Goal: Information Seeking & Learning: Learn about a topic

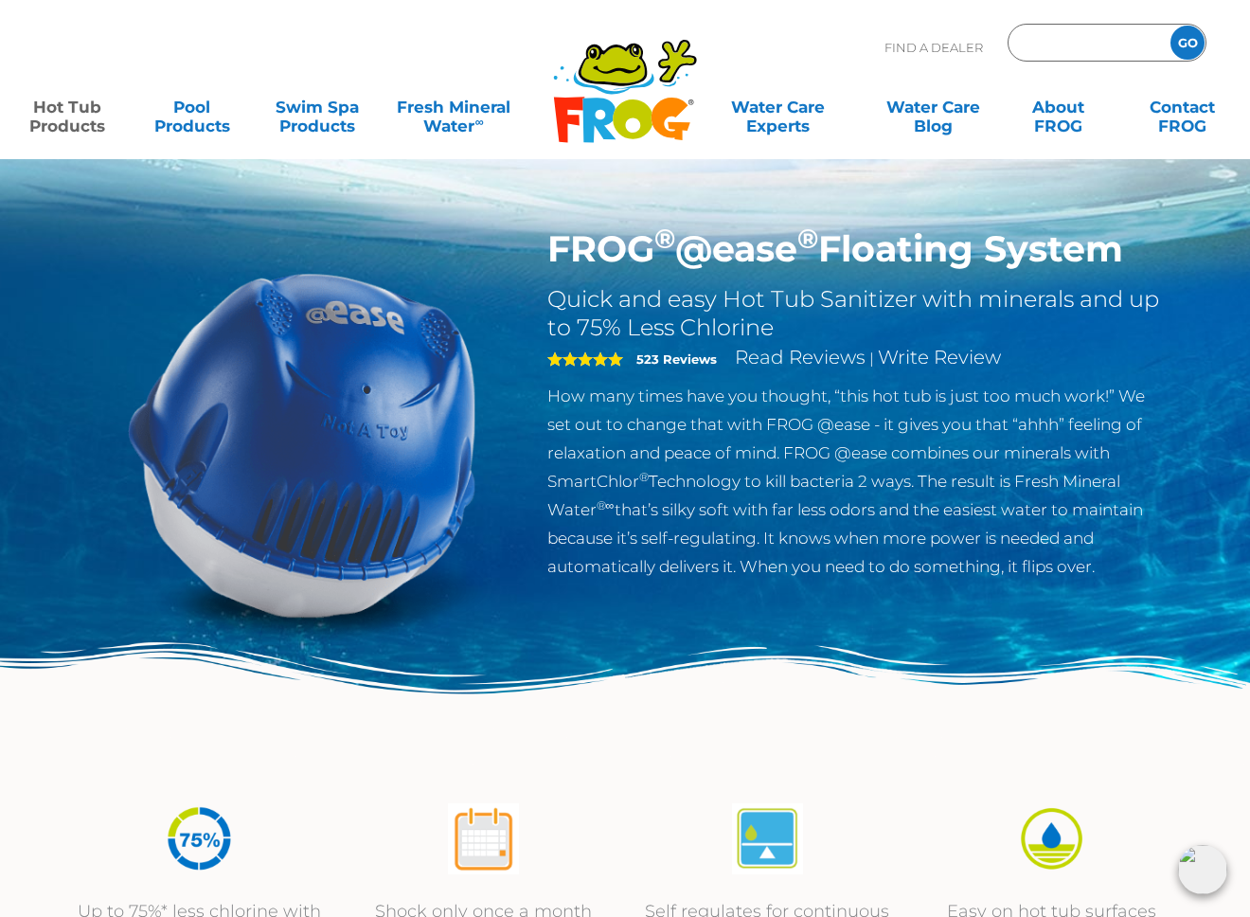
click at [1065, 39] on input "Zip Code Form" at bounding box center [1087, 42] width 128 height 27
type input "37377"
click at [1188, 34] on input "GO" at bounding box center [1187, 43] width 34 height 34
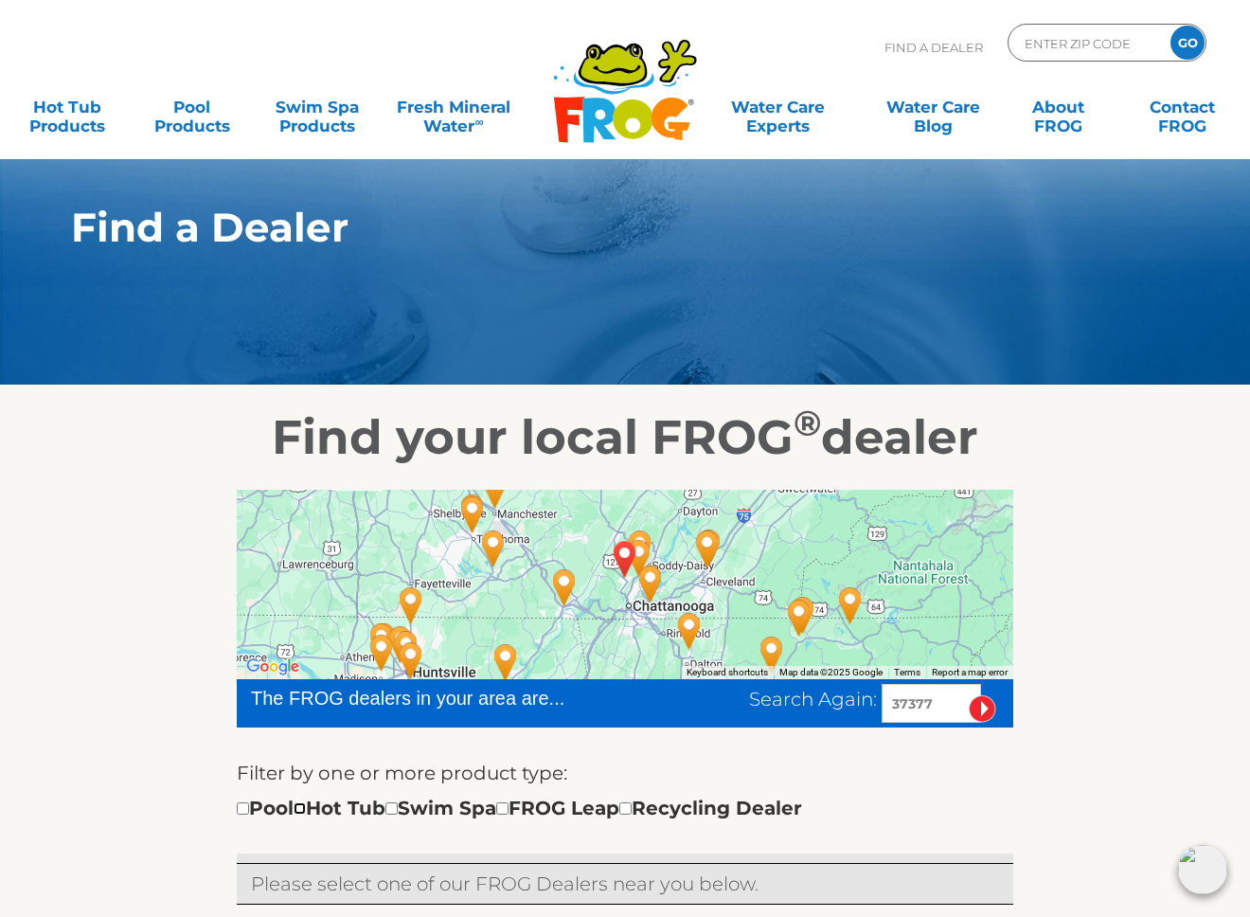
click at [306, 806] on input "checkbox" at bounding box center [300, 808] width 12 height 12
checkbox input "true"
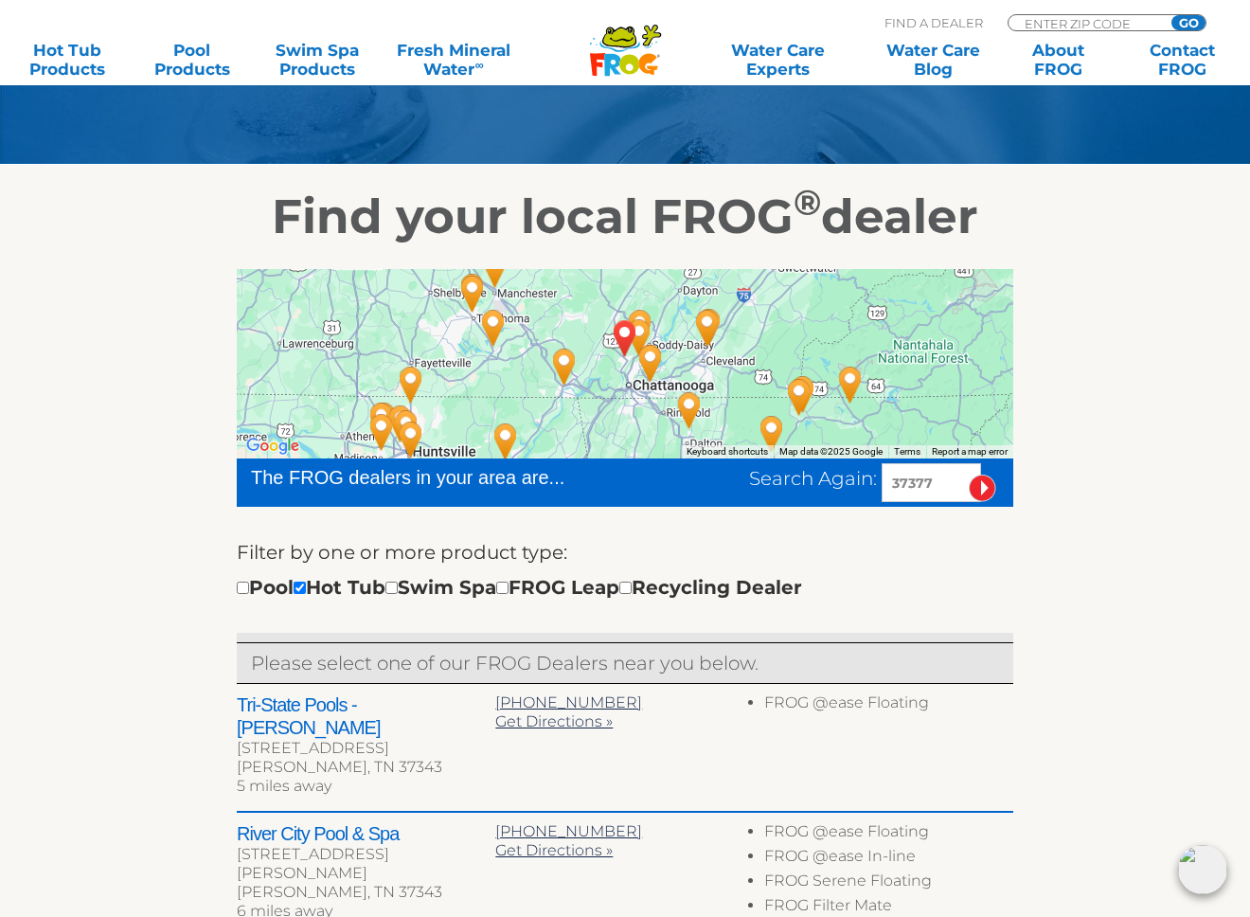
scroll to position [42, 0]
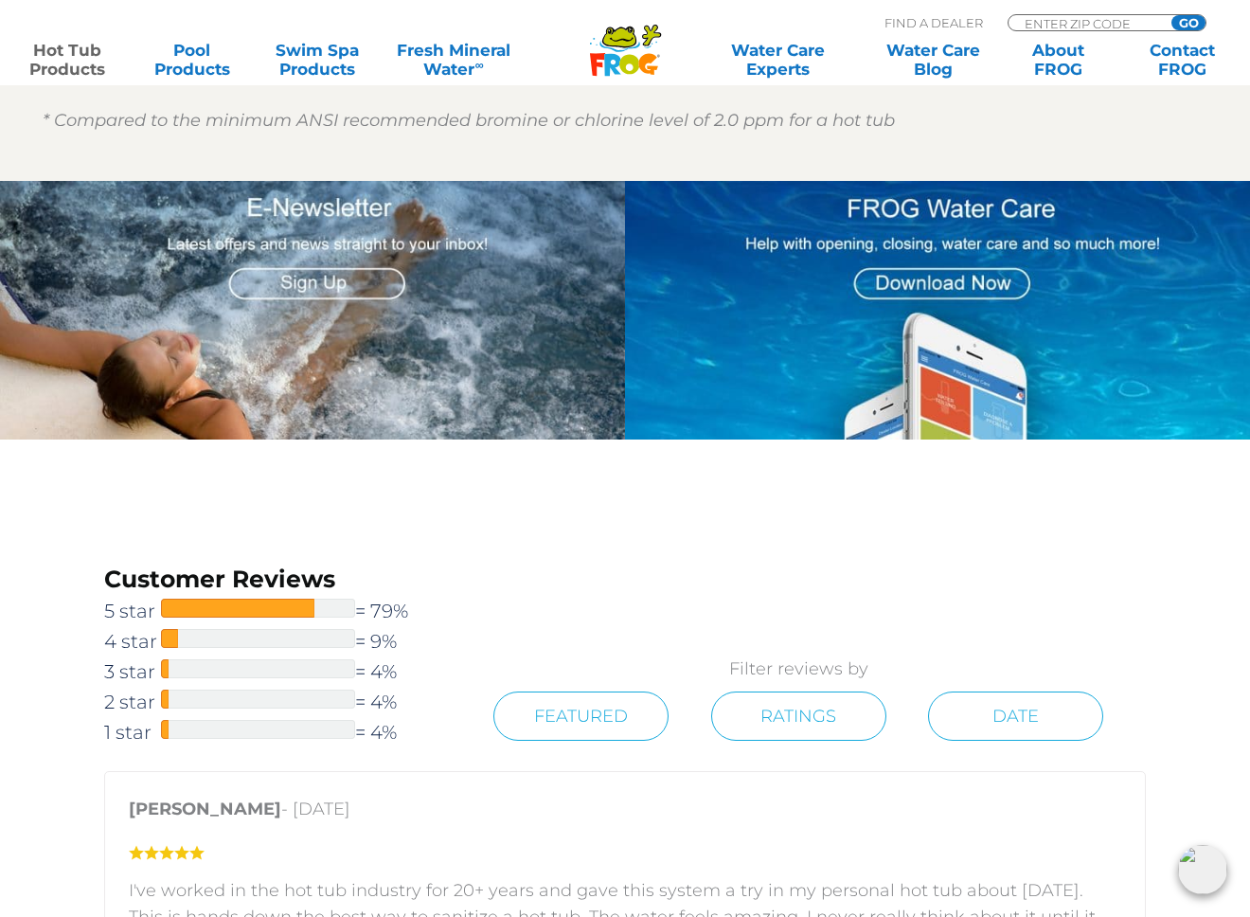
scroll to position [2275, 0]
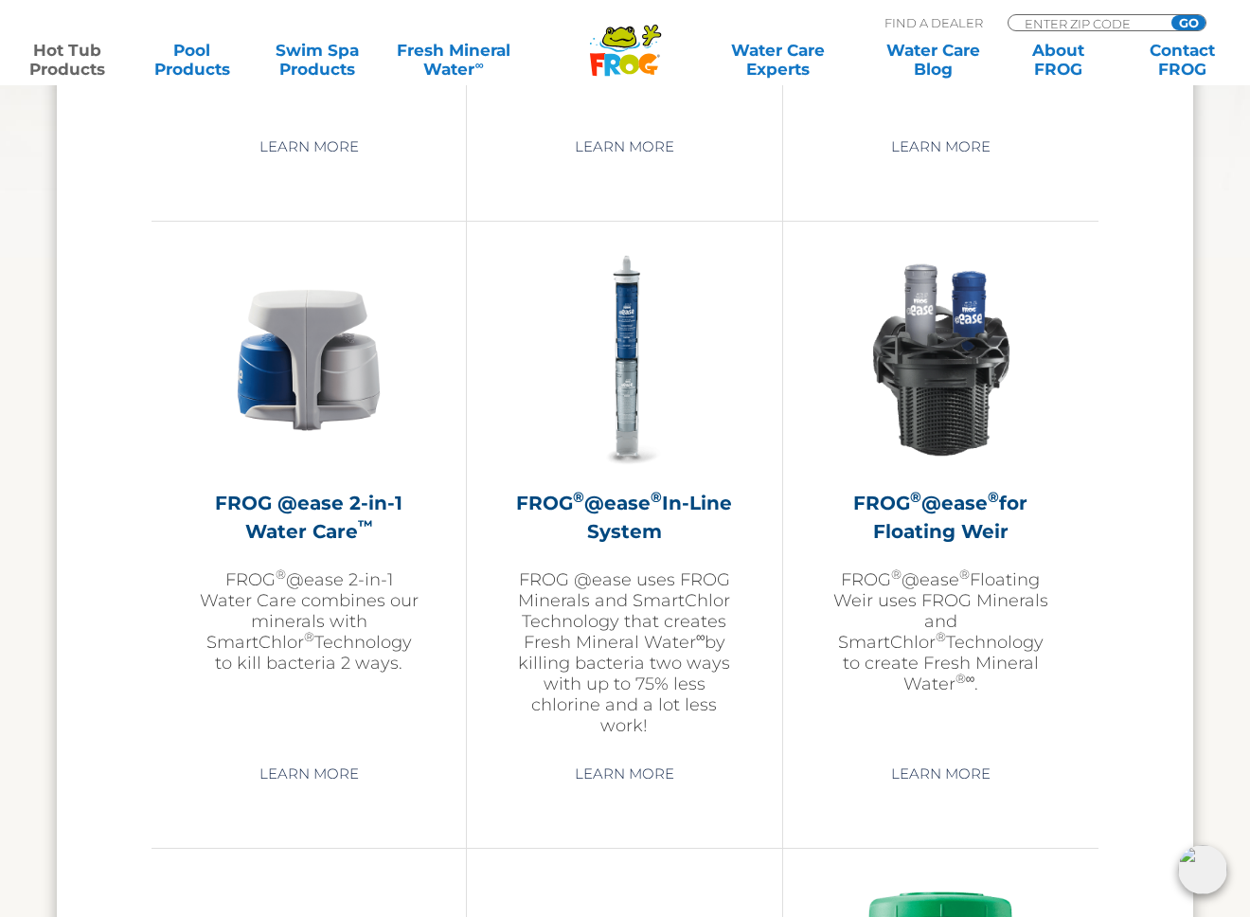
scroll to position [2625, 0]
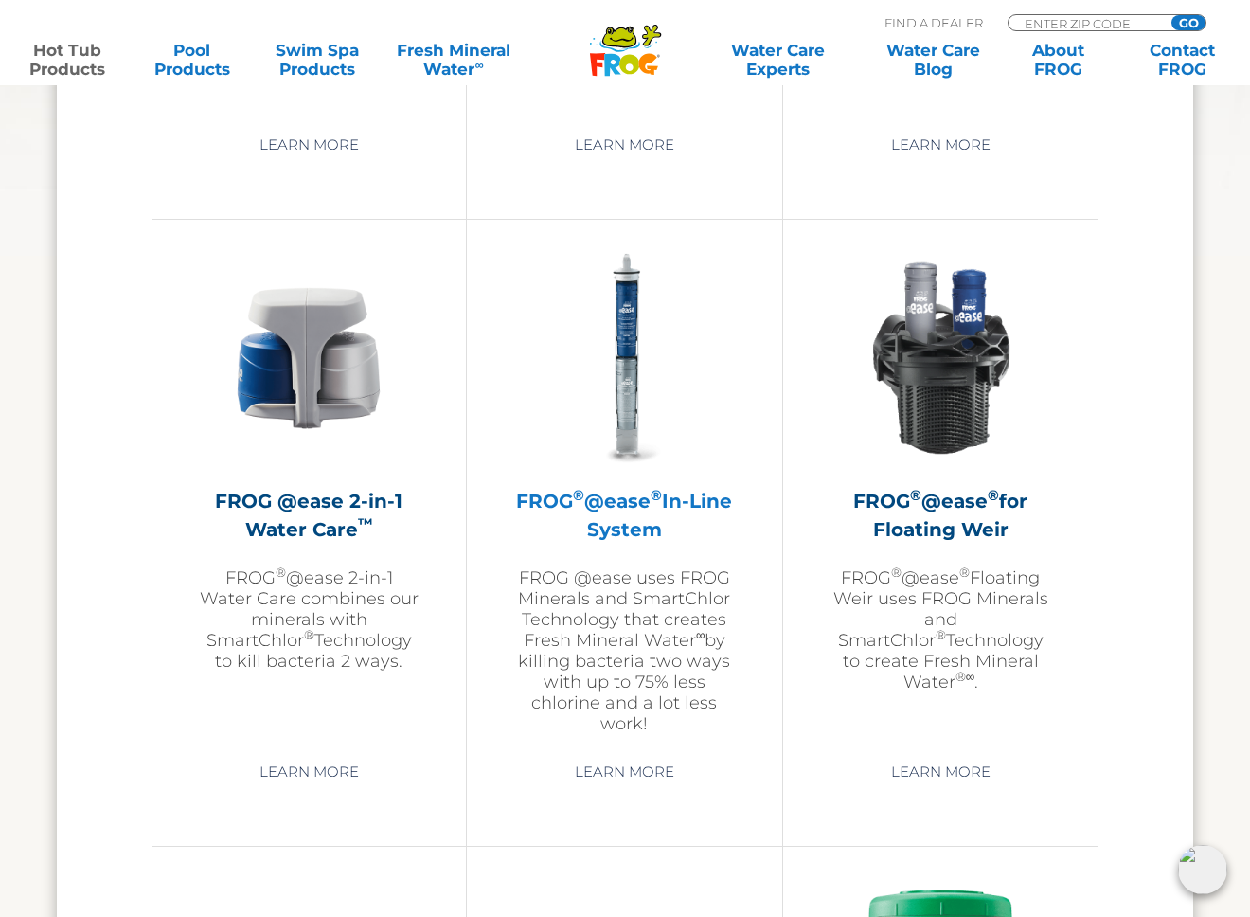
click at [624, 443] on img at bounding box center [624, 358] width 220 height 220
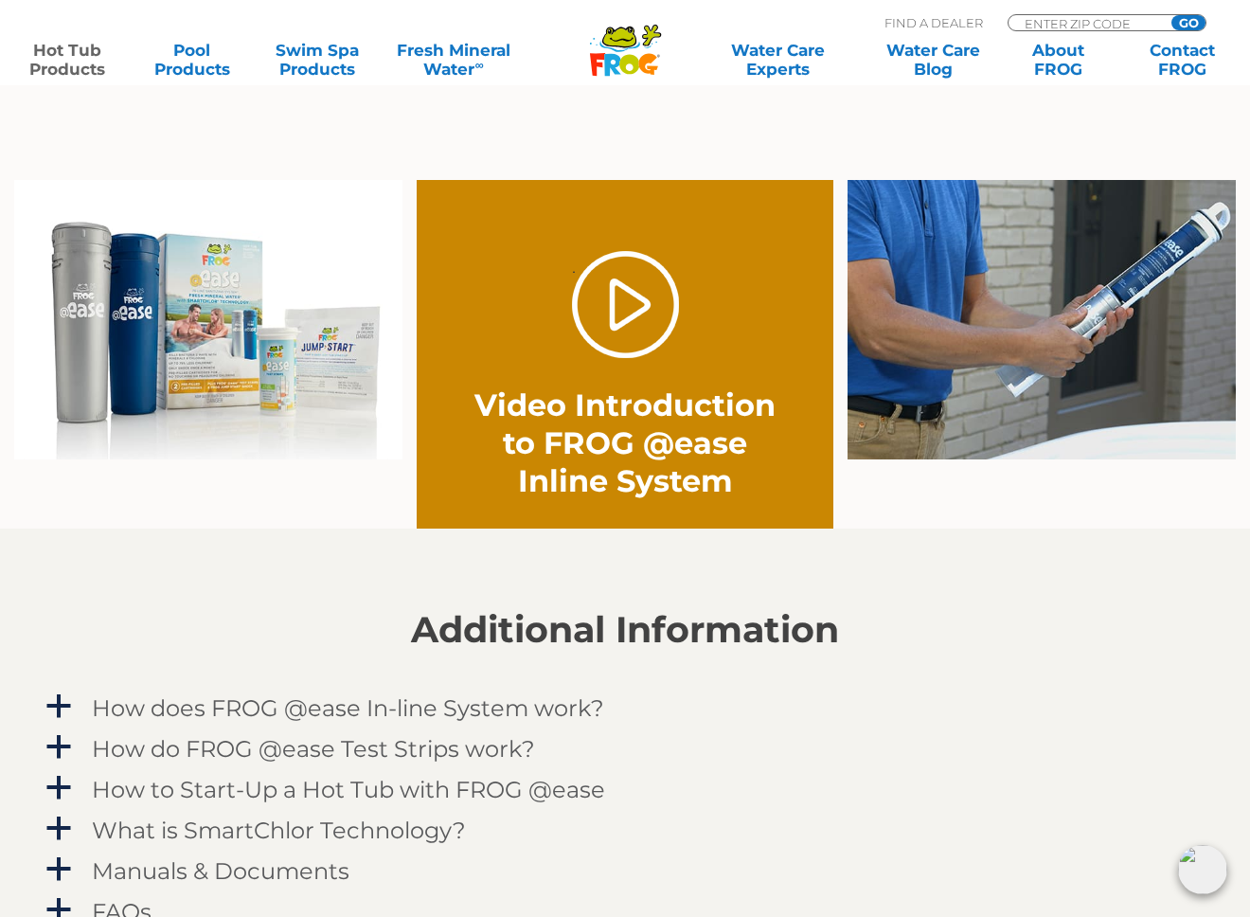
scroll to position [1343, 0]
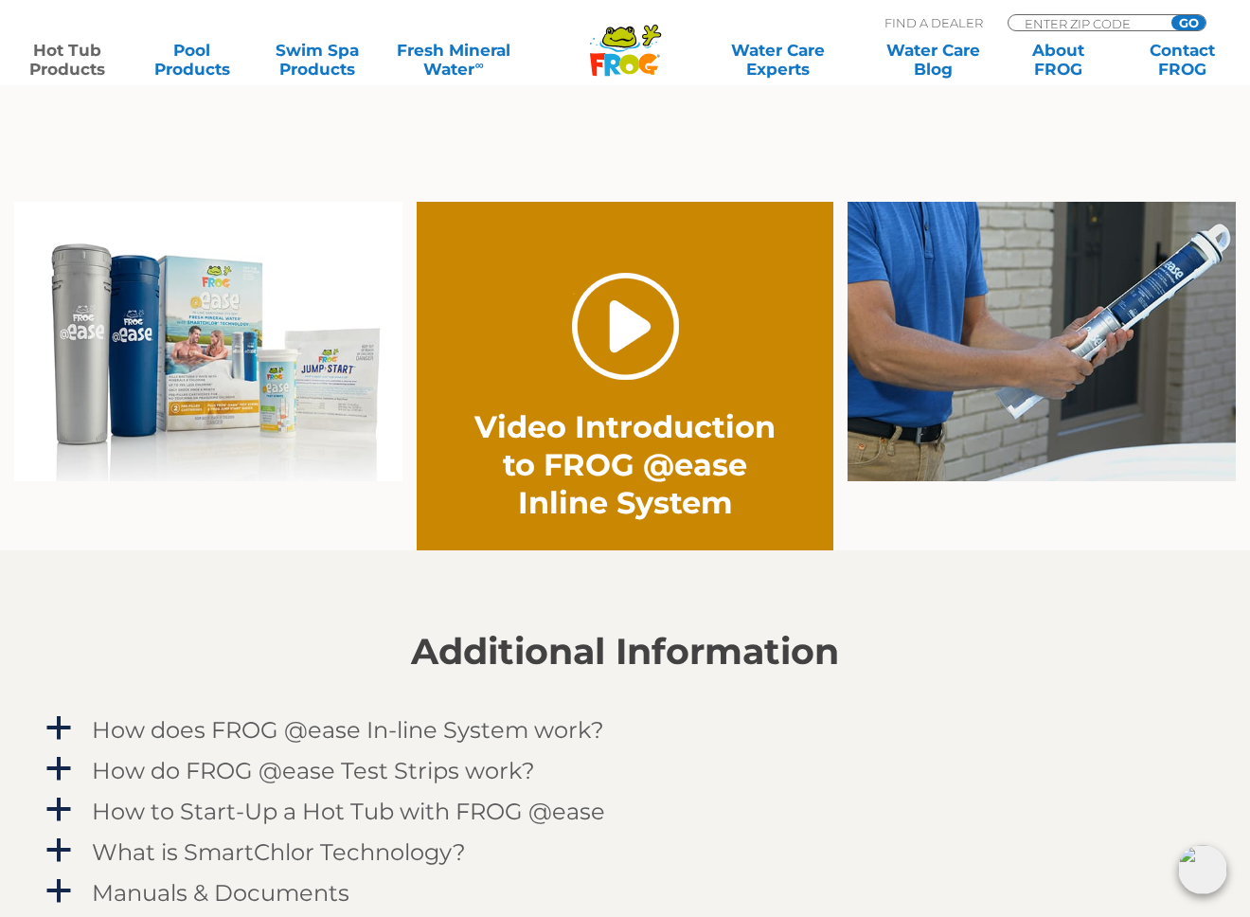
click at [597, 344] on link "." at bounding box center [625, 326] width 107 height 107
